Goal: Transaction & Acquisition: Book appointment/travel/reservation

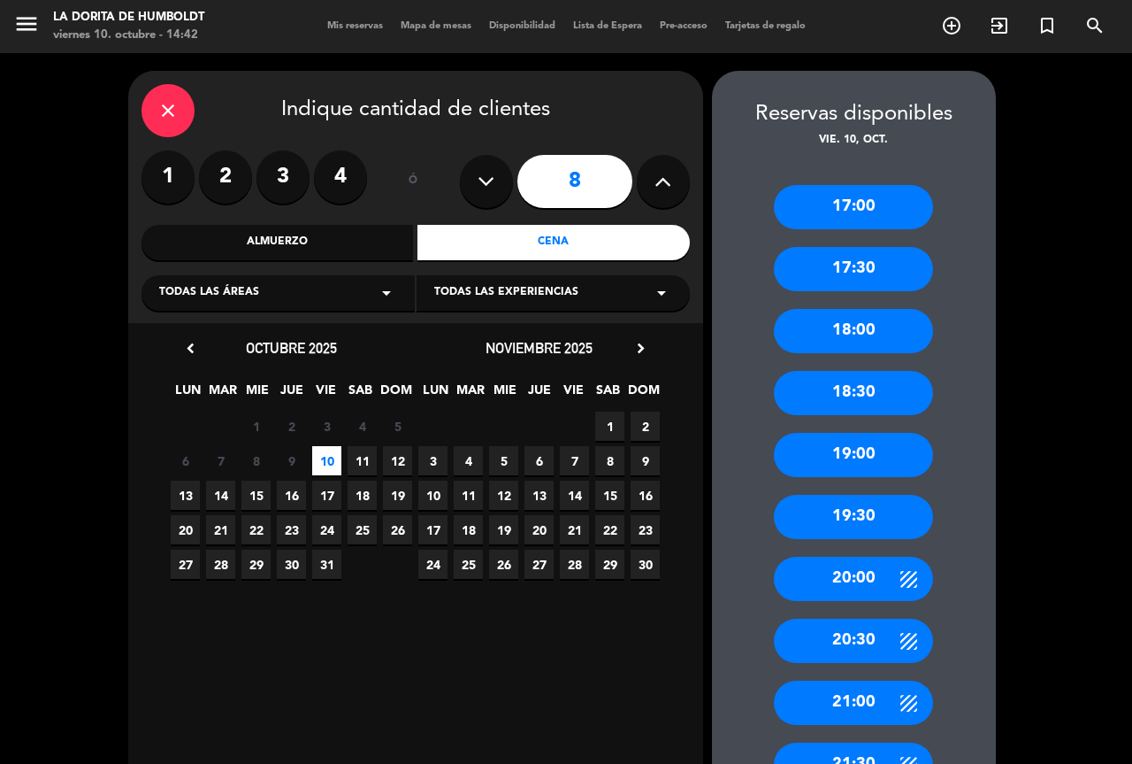
click at [483, 189] on icon at bounding box center [486, 181] width 17 height 27
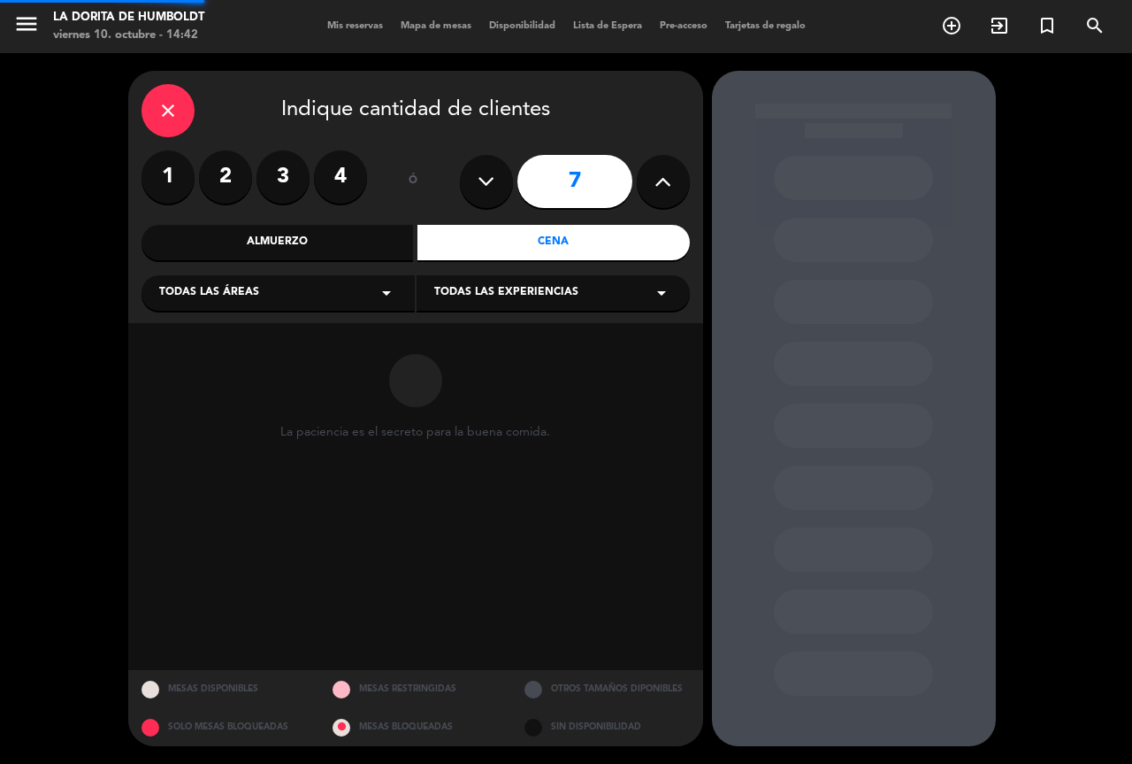
click at [483, 189] on icon at bounding box center [486, 181] width 17 height 27
type input "5"
click at [483, 189] on icon at bounding box center [486, 181] width 17 height 27
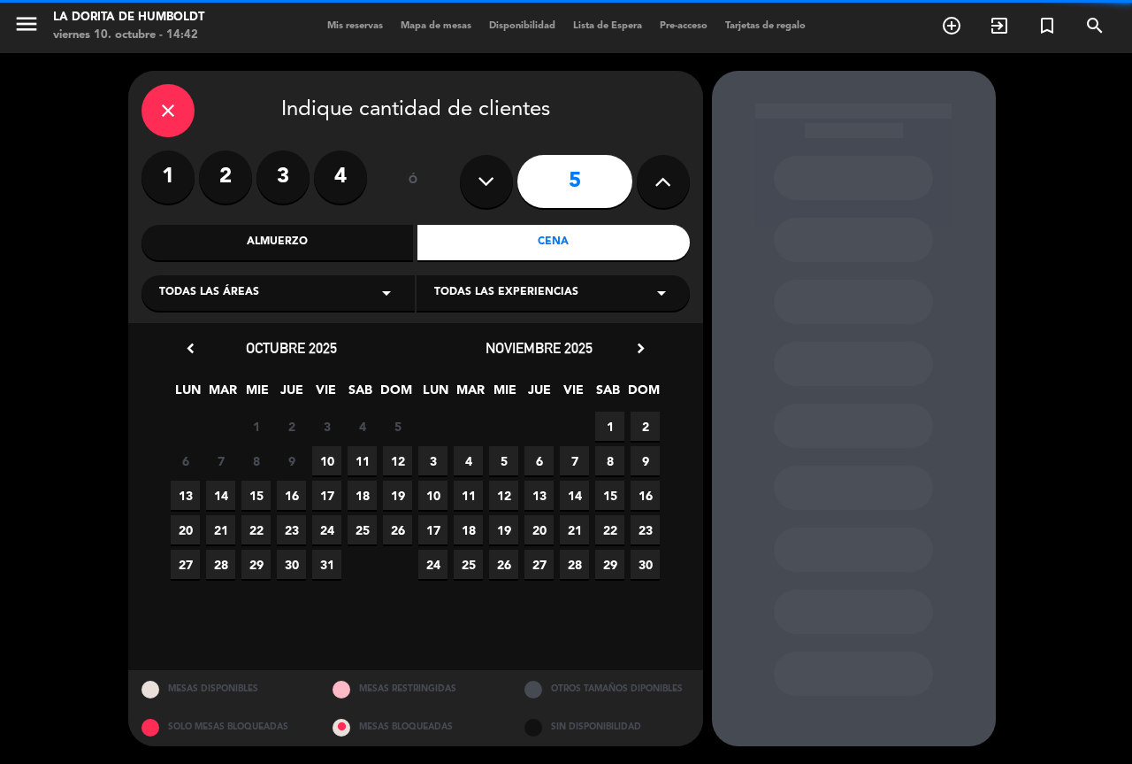
click at [487, 188] on icon at bounding box center [486, 181] width 17 height 27
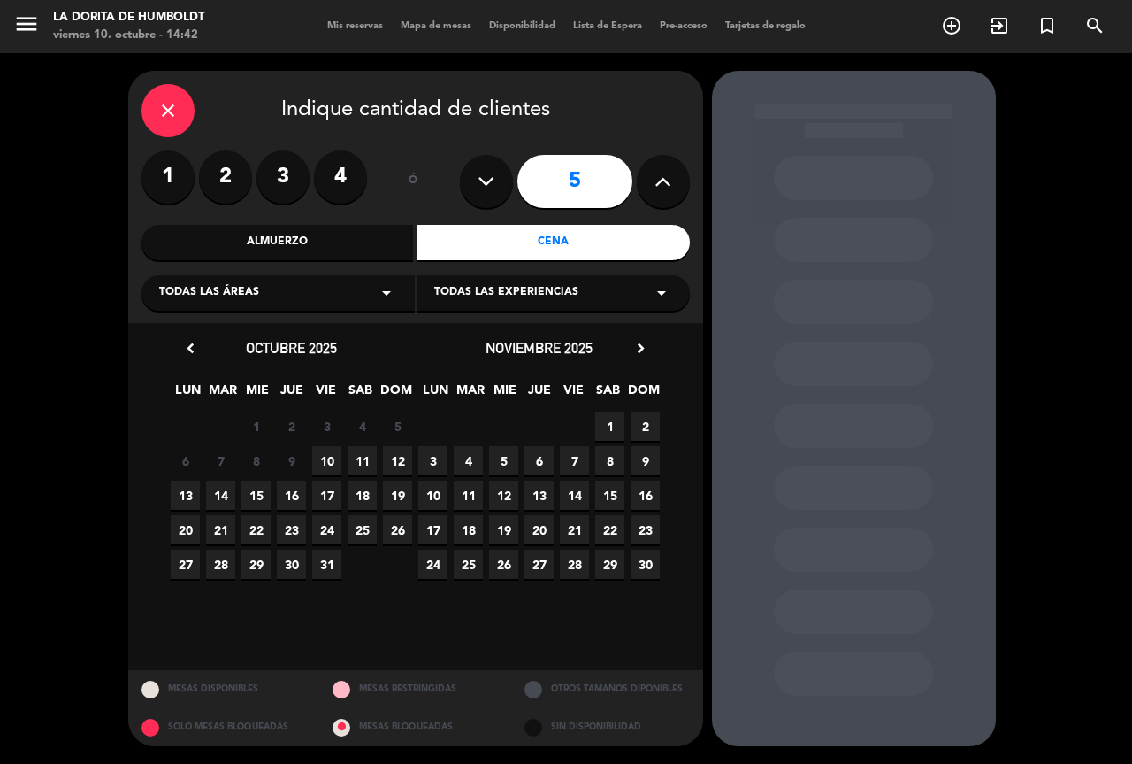
click at [494, 183] on icon at bounding box center [486, 181] width 17 height 27
click at [187, 122] on div "close" at bounding box center [168, 110] width 53 height 53
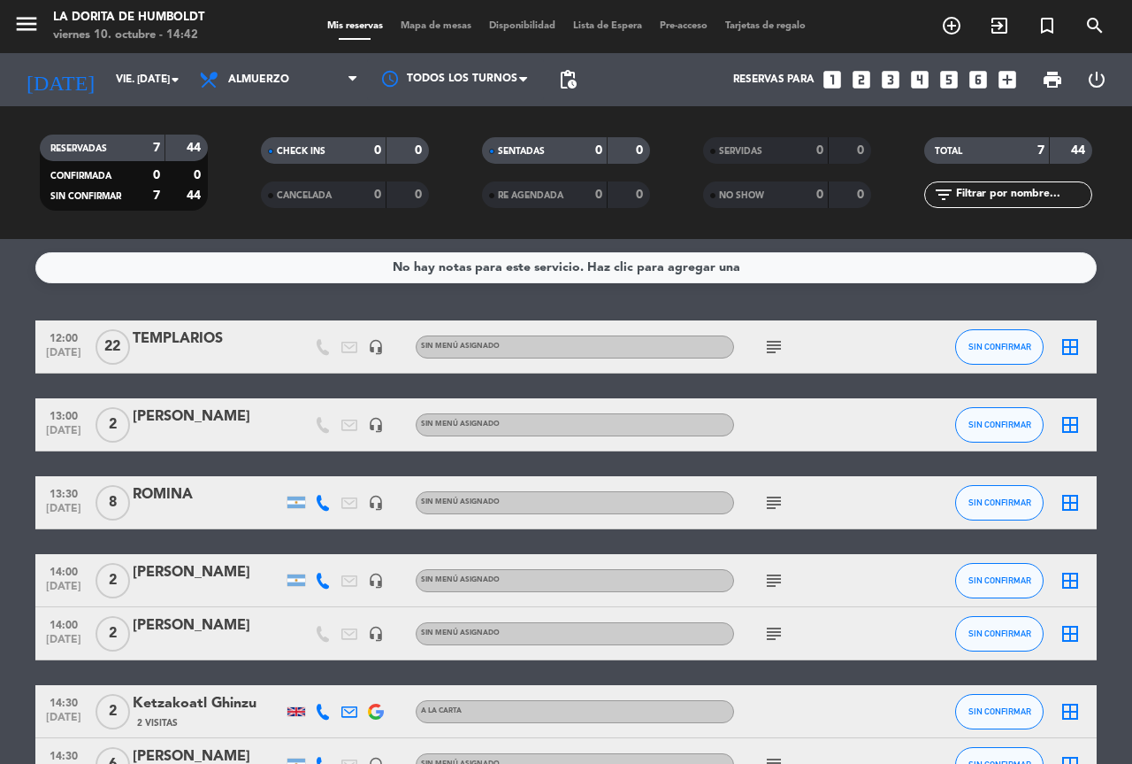
click at [979, 77] on icon "looks_6" at bounding box center [978, 79] width 23 height 23
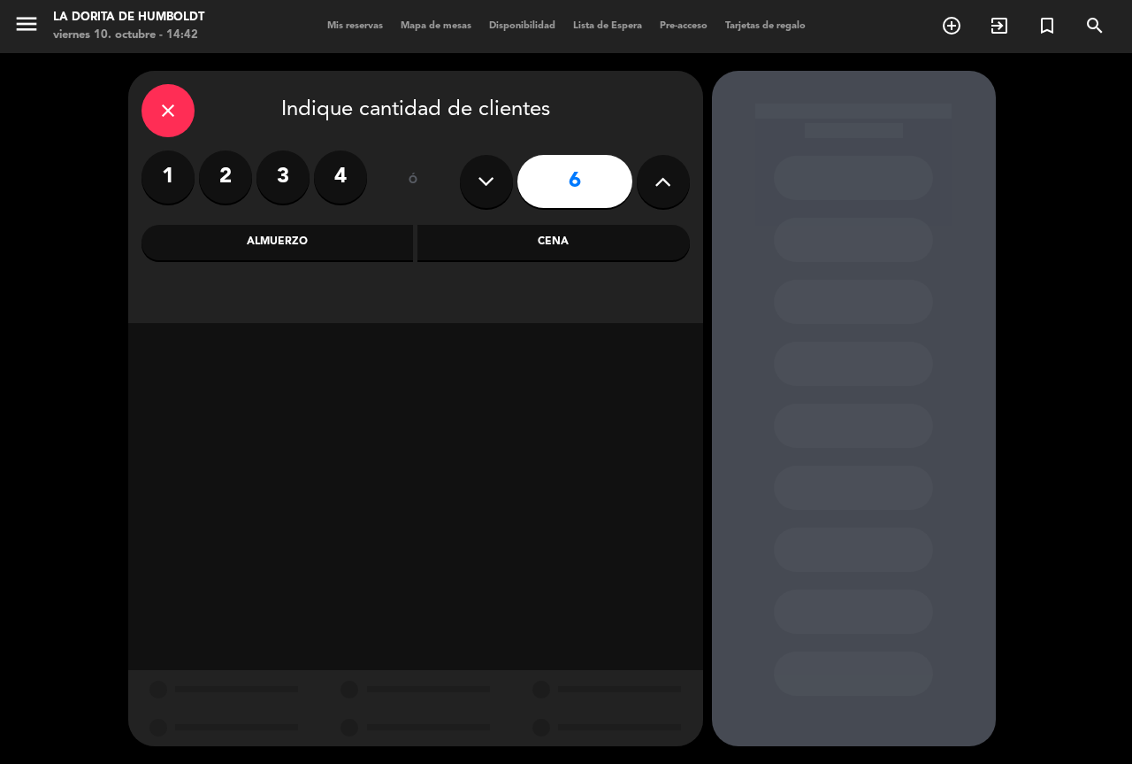
click at [657, 185] on icon at bounding box center [663, 181] width 17 height 27
type input "8"
click at [575, 246] on div "Cena" at bounding box center [554, 242] width 272 height 35
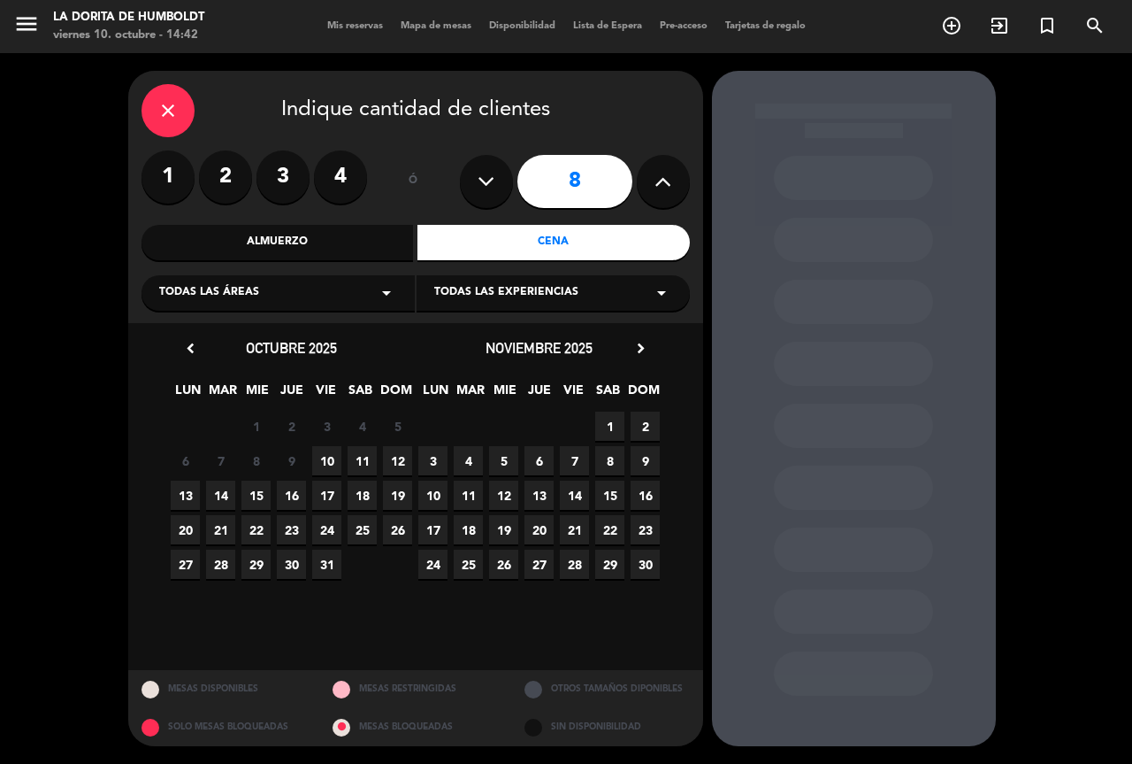
click at [328, 459] on span "10" at bounding box center [326, 460] width 29 height 29
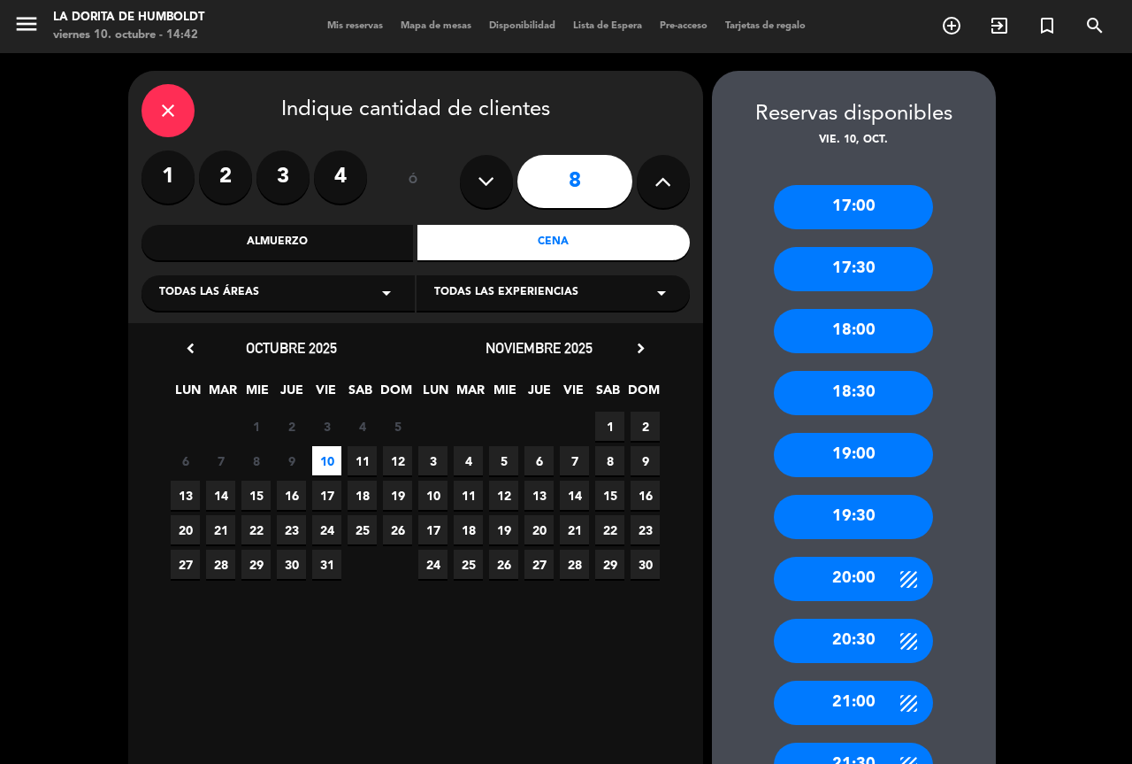
click at [861, 634] on div "20:30" at bounding box center [853, 640] width 159 height 44
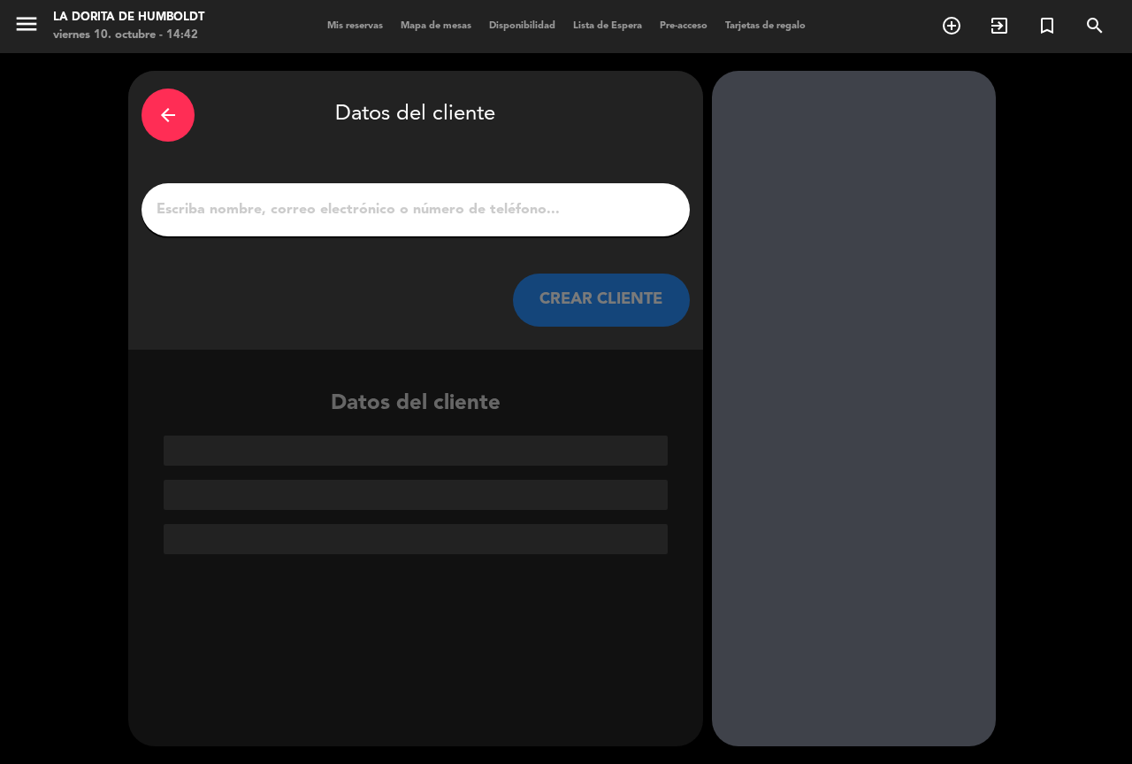
click at [416, 204] on input "1" at bounding box center [416, 209] width 522 height 25
click at [545, 219] on input "1" at bounding box center [416, 209] width 522 height 25
click at [254, 209] on input "1" at bounding box center [416, 209] width 522 height 25
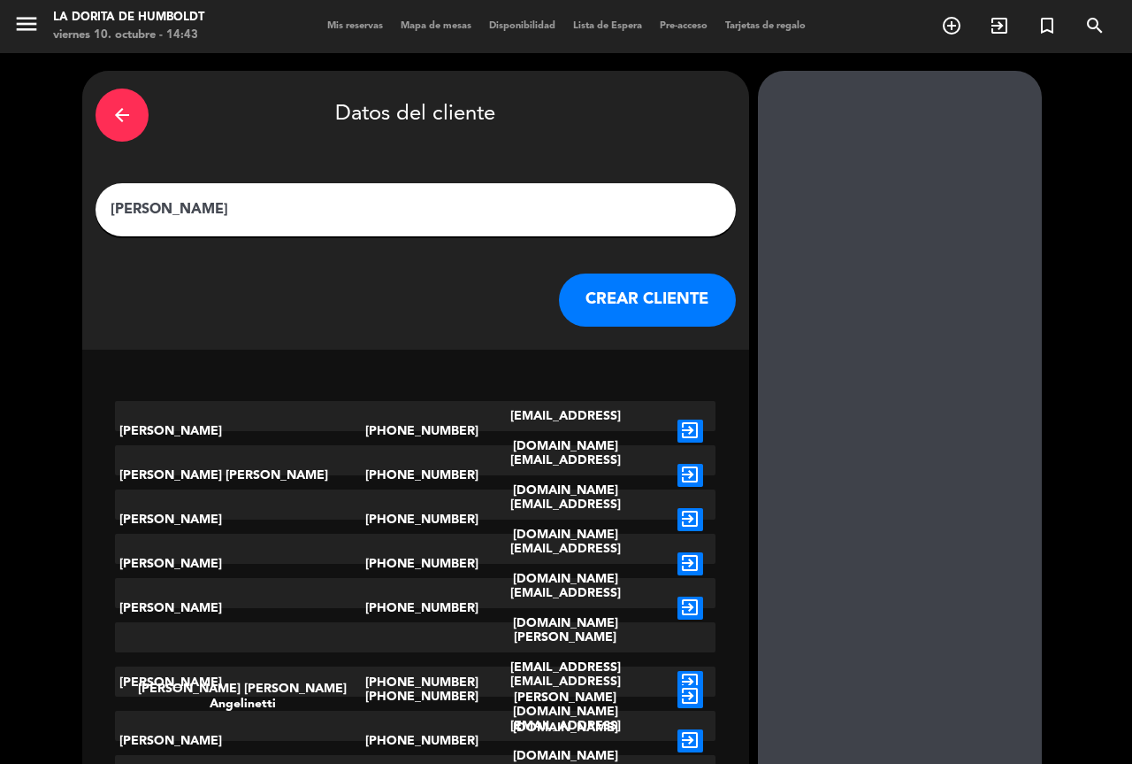
type input "LAURA"
click at [622, 306] on button "CREAR CLIENTE" at bounding box center [647, 299] width 177 height 53
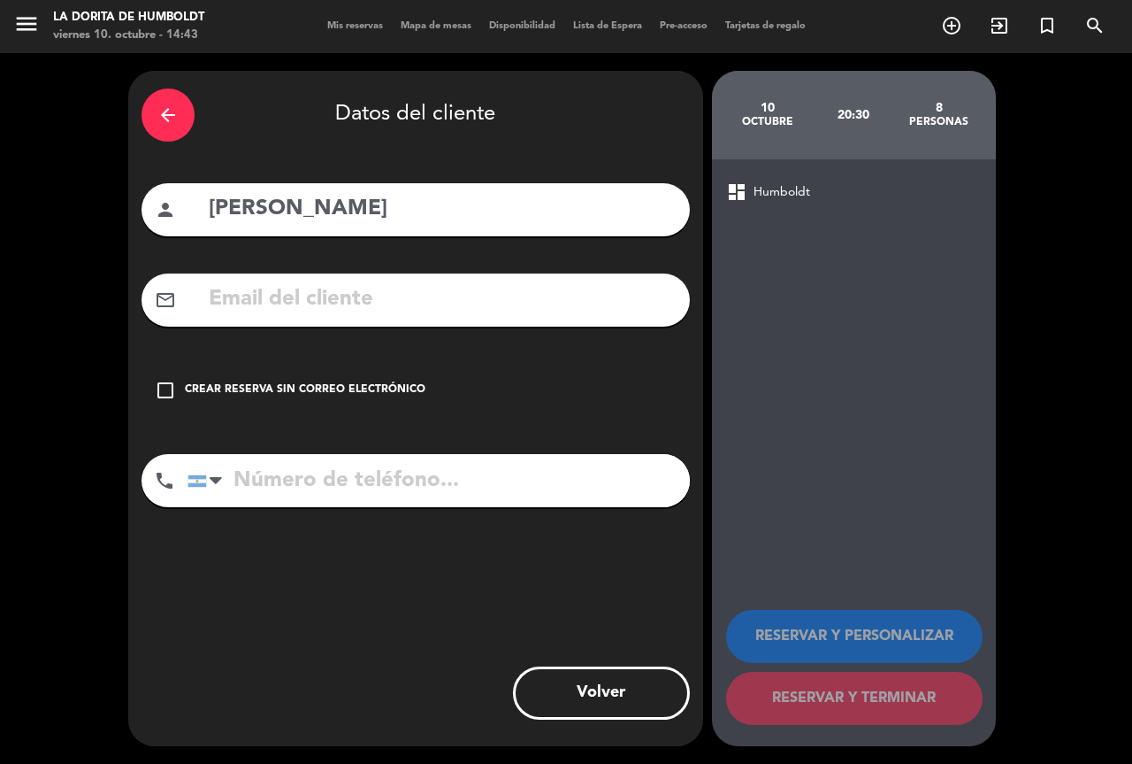
click at [366, 372] on div "check_box_outline_blank Crear reserva sin correo electrónico" at bounding box center [416, 390] width 549 height 53
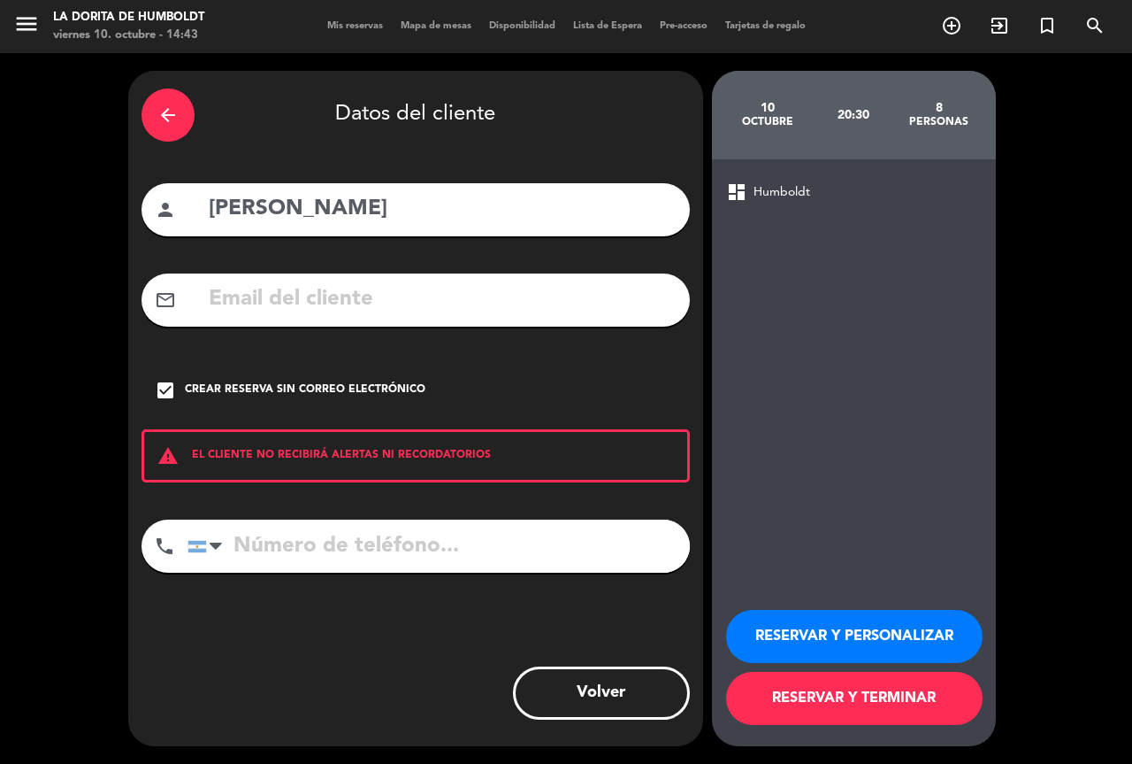
click at [375, 533] on input "tel" at bounding box center [439, 545] width 503 height 53
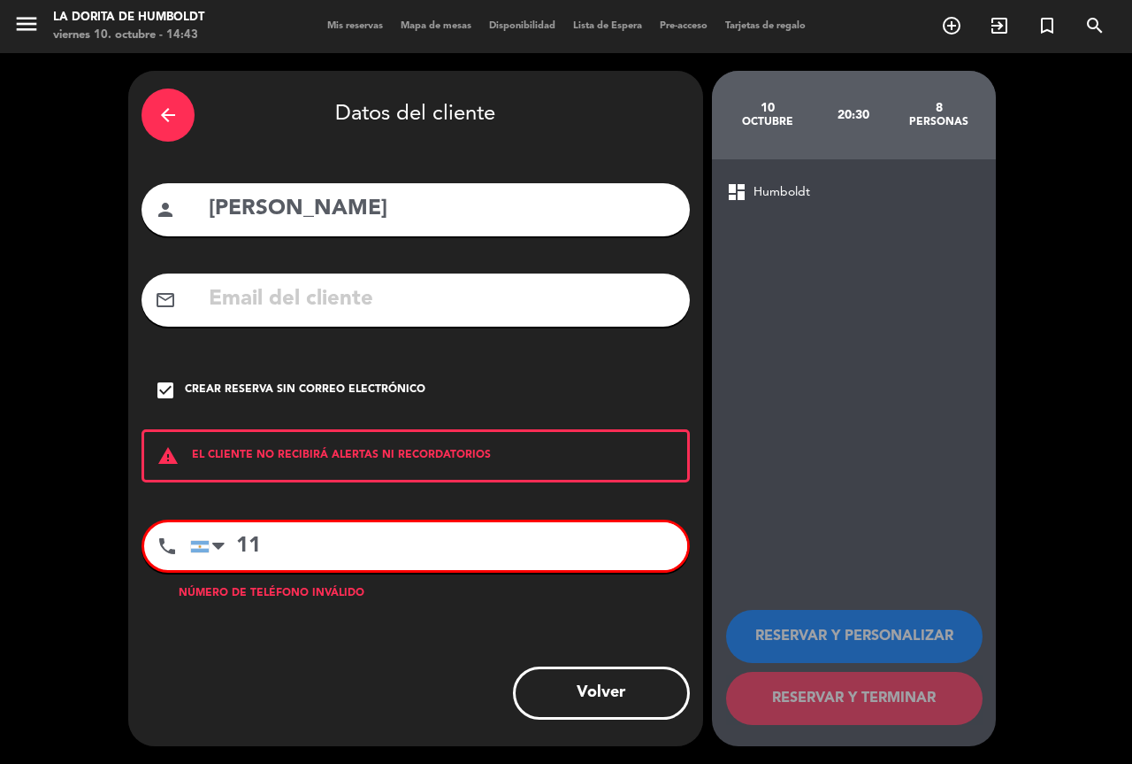
type input "1"
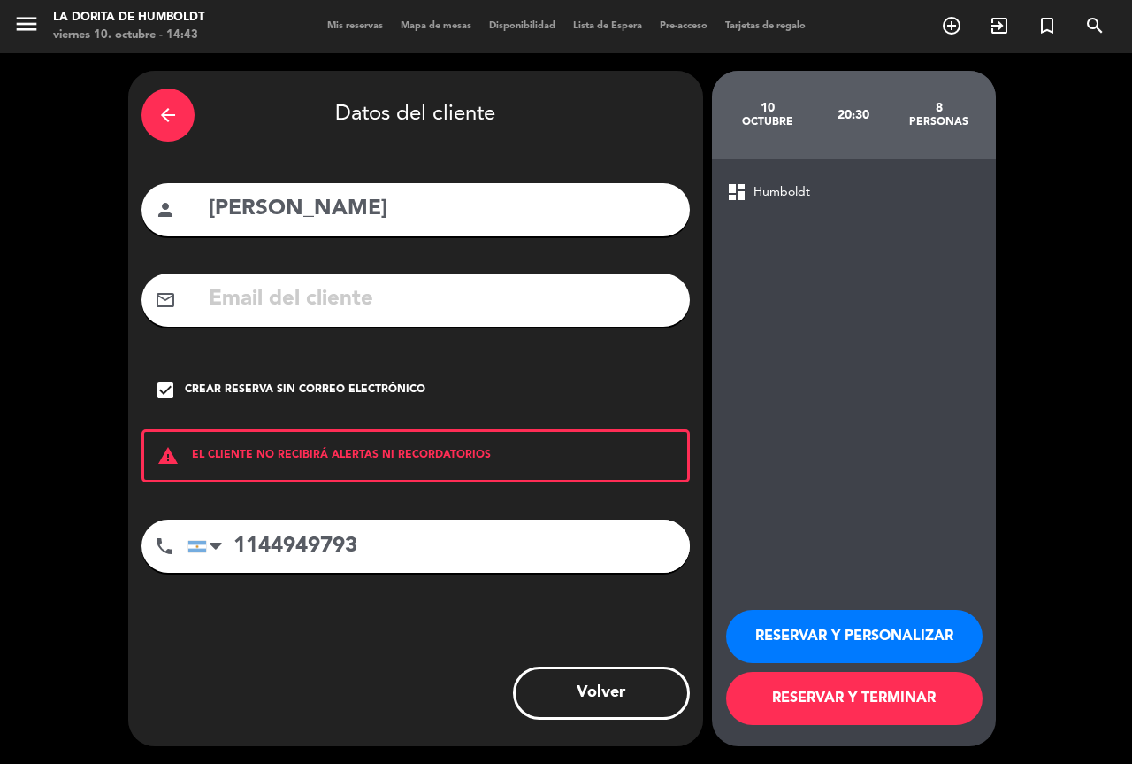
type input "1144949793"
click at [853, 640] on button "RESERVAR Y PERSONALIZAR" at bounding box center [854, 636] width 257 height 53
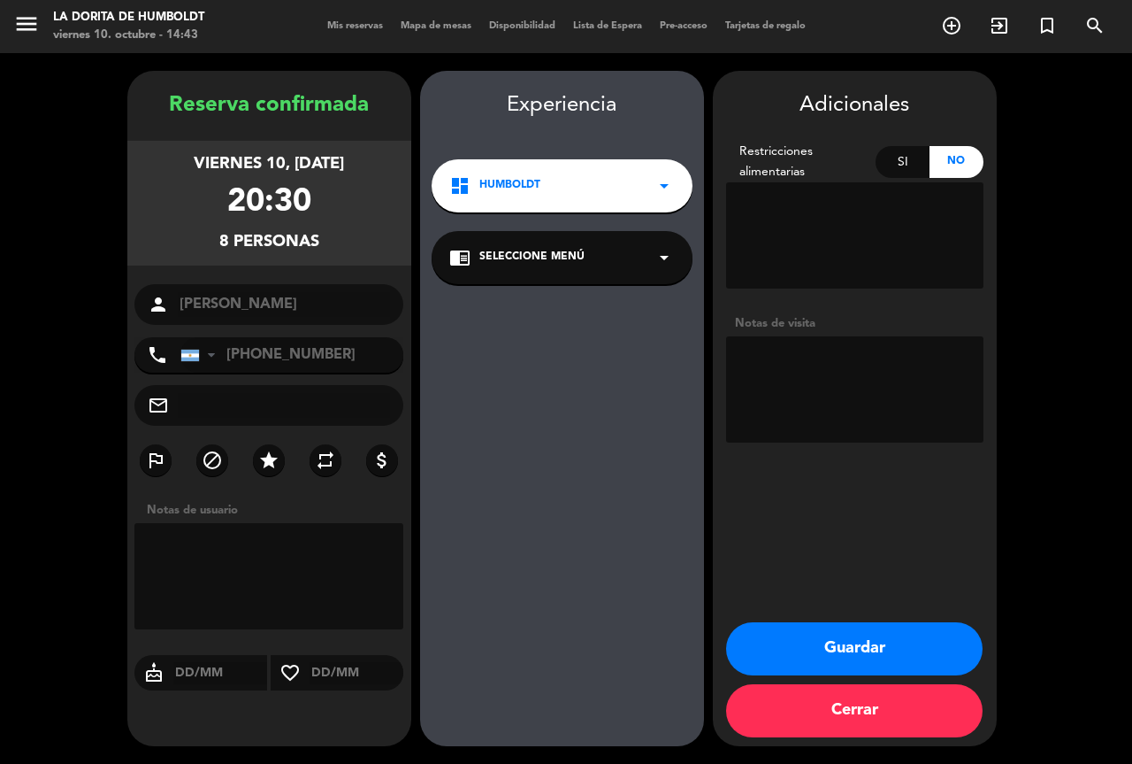
click at [860, 403] on textarea at bounding box center [854, 389] width 257 height 106
type textarea "LAURA TEATRO, RESERVO LEILA"
click at [807, 644] on button "Guardar" at bounding box center [854, 648] width 257 height 53
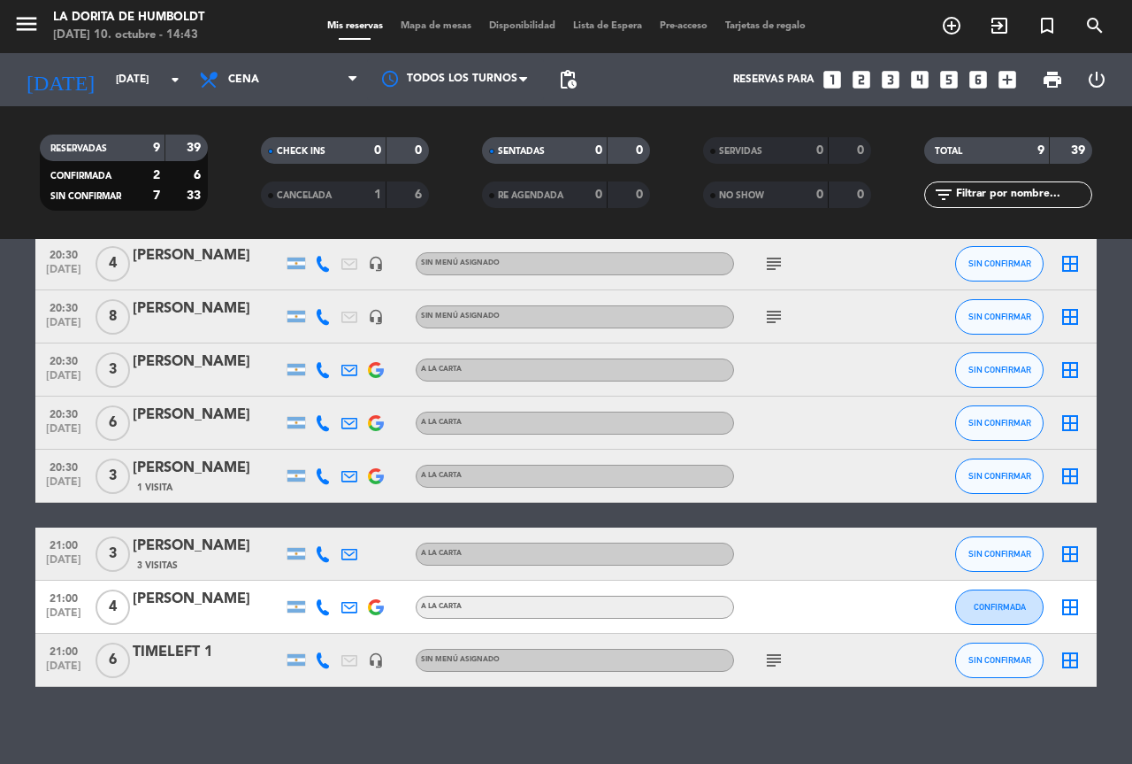
scroll to position [173, 0]
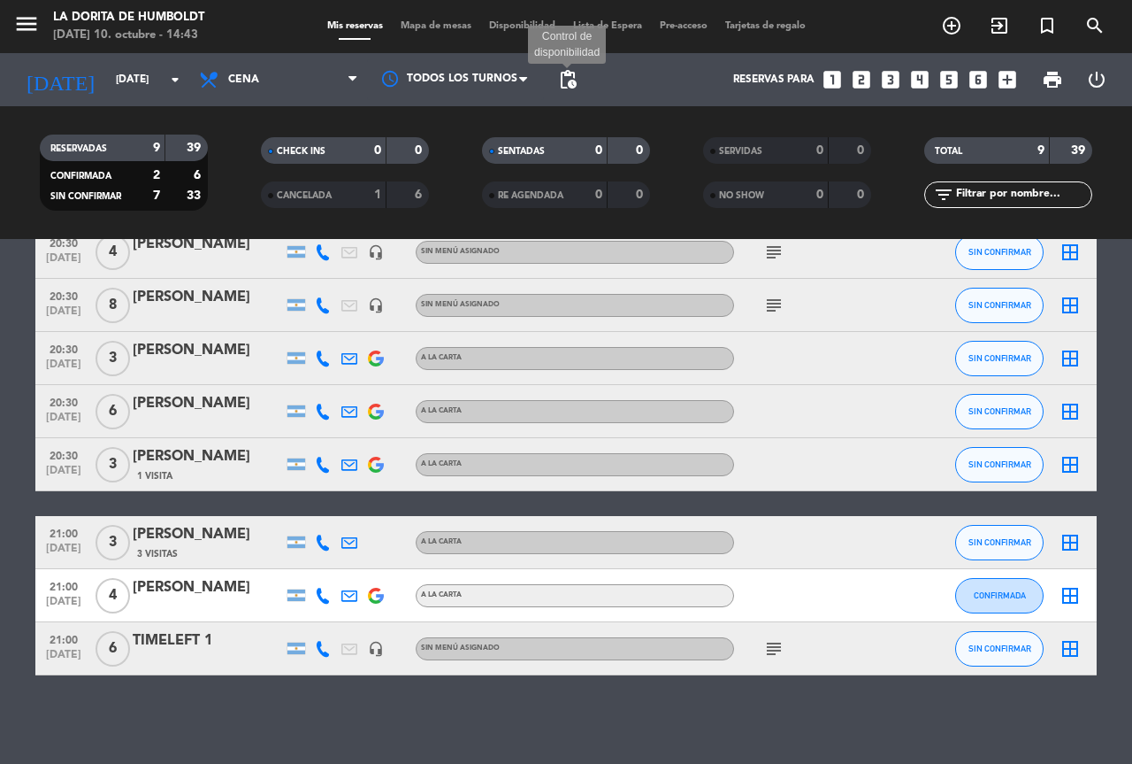
click at [566, 75] on span "pending_actions" at bounding box center [567, 79] width 21 height 21
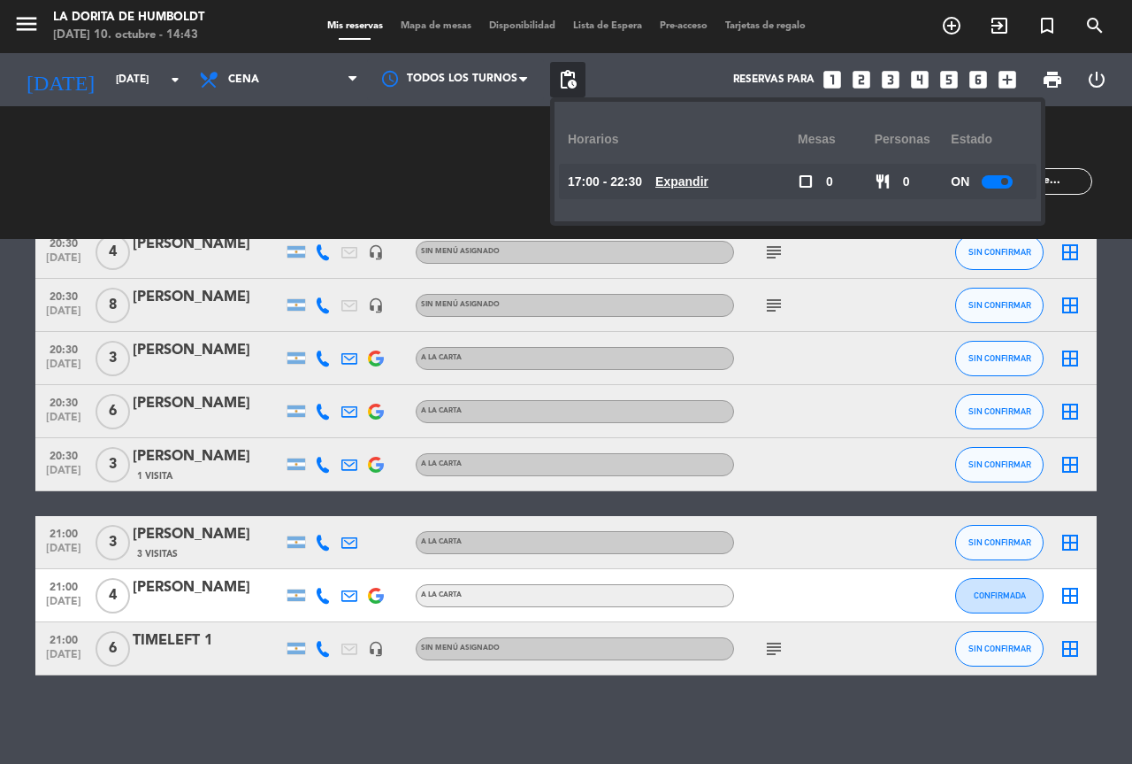
click at [691, 176] on u "Expandir" at bounding box center [682, 181] width 53 height 14
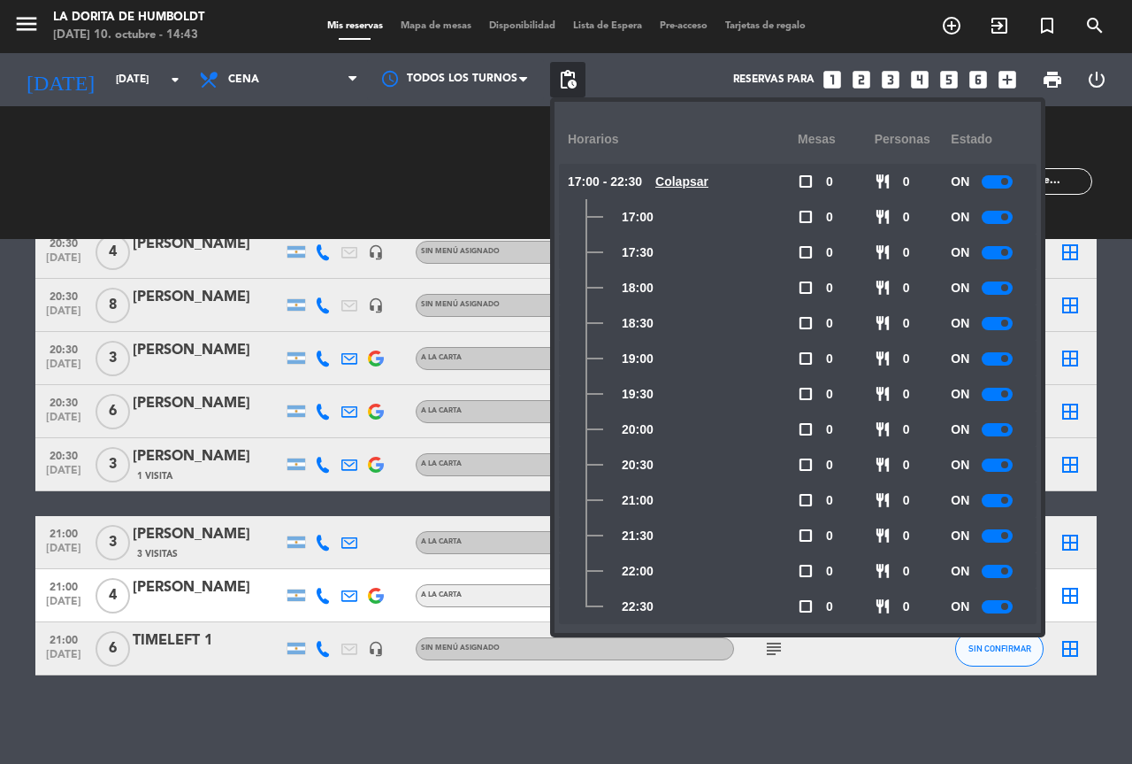
click at [885, 704] on div "No hay notas para este servicio. Haz clic para agregar una 20:00 [DATE] 2 [PERS…" at bounding box center [566, 501] width 1132 height 525
